Goal: Task Accomplishment & Management: Manage account settings

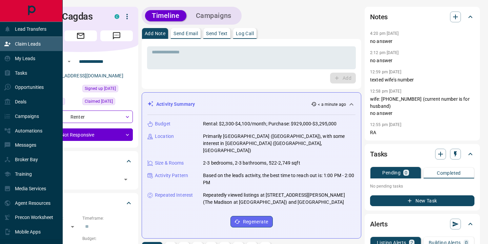
click at [14, 46] on div "Claim Leads" at bounding box center [22, 44] width 37 height 11
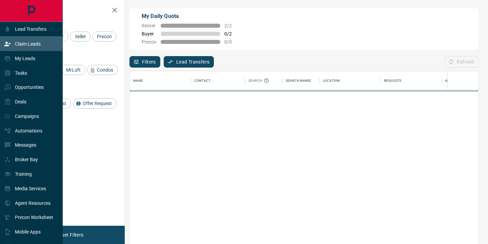
scroll to position [185, 348]
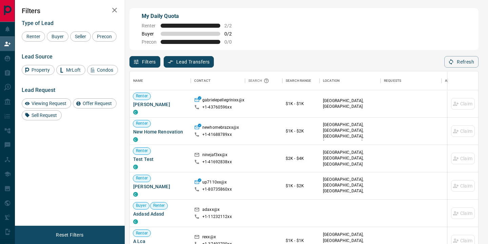
click at [309, 51] on div "Filters Lead Transfers 0 Refresh" at bounding box center [303, 59] width 349 height 18
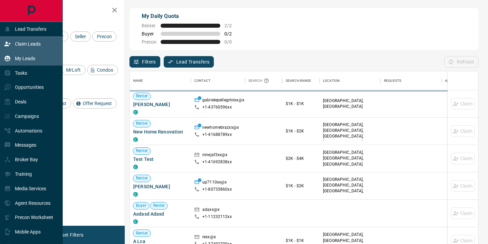
click at [11, 58] on div "My Leads" at bounding box center [19, 58] width 31 height 11
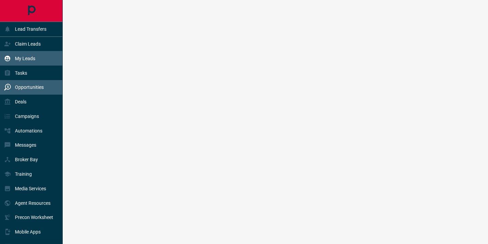
click at [3, 93] on div "Opportunities" at bounding box center [31, 87] width 63 height 15
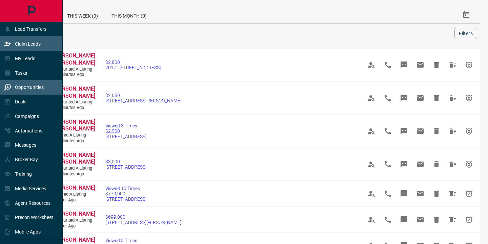
click at [9, 45] on icon at bounding box center [7, 44] width 7 height 7
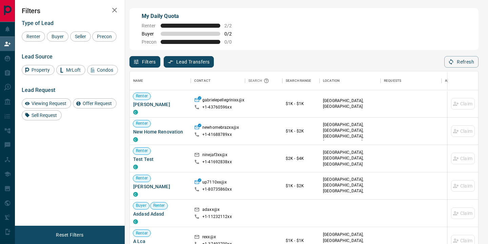
scroll to position [185, 348]
